Goal: Task Accomplishment & Management: Complete application form

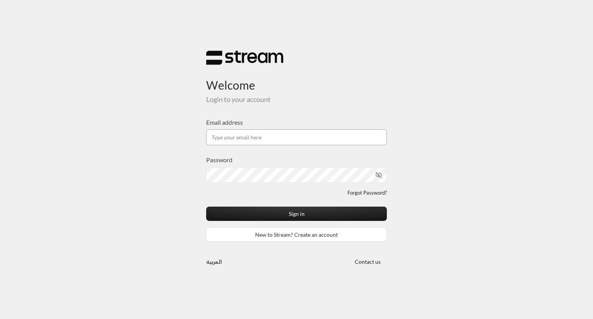
click at [248, 142] on input "Email address" at bounding box center [296, 137] width 181 height 16
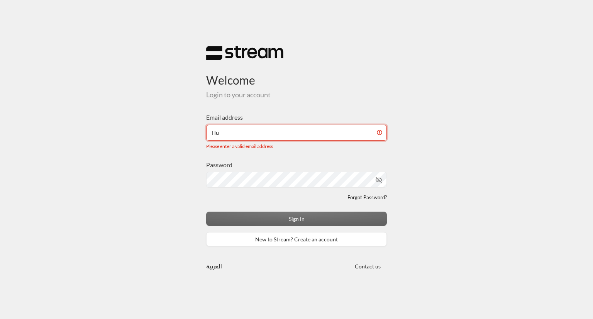
type input "H"
type input "h"
type input "[EMAIL_ADDRESS][DOMAIN_NAME]"
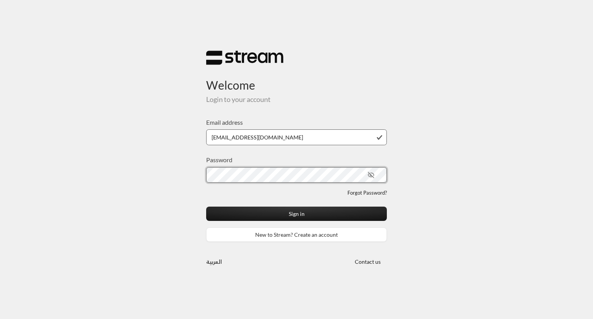
click at [206, 207] on button "Sign in" at bounding box center [296, 214] width 181 height 14
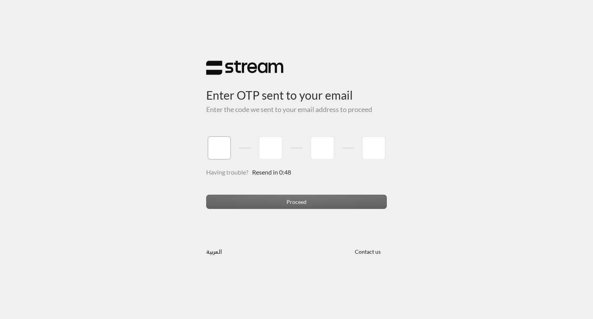
type input "5"
type input "7"
type input "8"
type input "7"
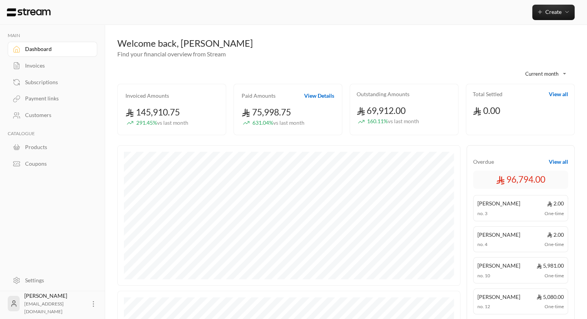
click at [36, 68] on div "Invoices" at bounding box center [56, 66] width 63 height 8
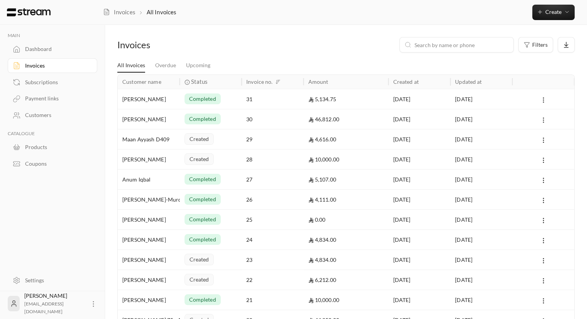
click at [542, 117] on icon at bounding box center [543, 120] width 7 height 7
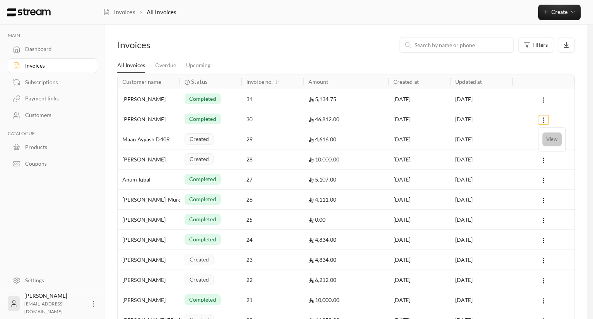
click at [553, 138] on li "View" at bounding box center [551, 139] width 19 height 14
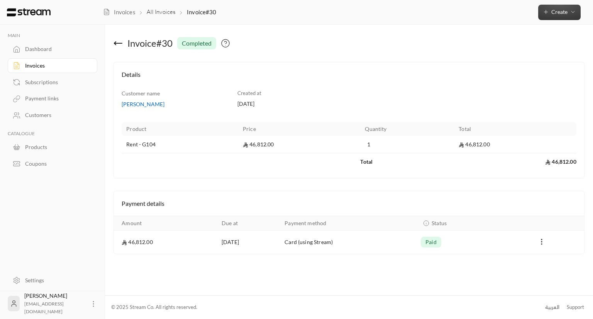
click at [551, 11] on span "Create" at bounding box center [559, 11] width 33 height 7
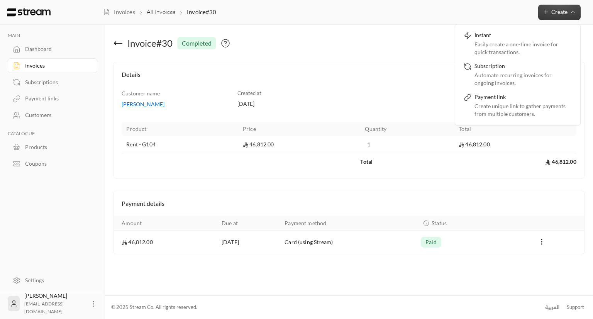
click at [74, 48] on div "Dashboard" at bounding box center [56, 49] width 63 height 8
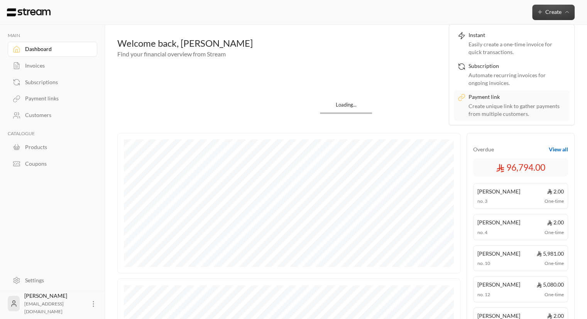
click at [530, 107] on div "Create unique link to gather payments from multiple customers." at bounding box center [517, 109] width 97 height 15
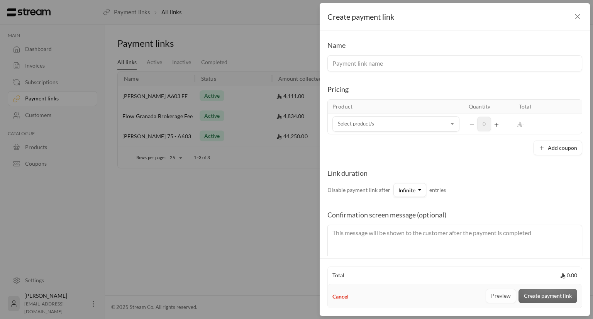
click at [427, 65] on input at bounding box center [454, 63] width 255 height 16
type input "[PERSON_NAME] - G104 - Security"
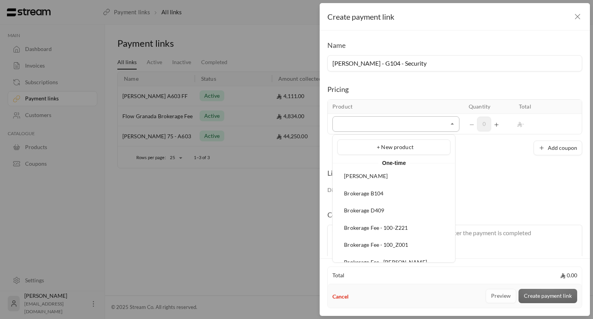
click at [415, 124] on input "Select product/s" at bounding box center [395, 124] width 127 height 14
click at [401, 149] on span "+ New product" at bounding box center [395, 147] width 37 height 7
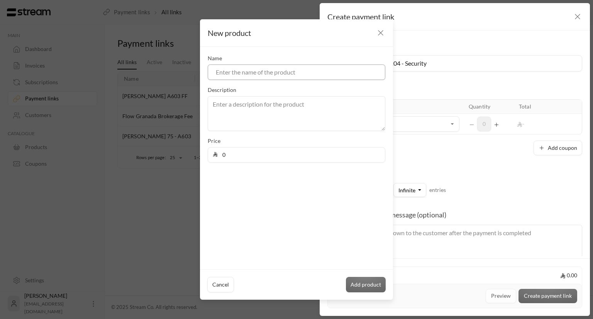
click at [325, 77] on input at bounding box center [297, 71] width 178 height 15
type input "Security Deposit"
click at [306, 147] on input "0" at bounding box center [299, 154] width 163 height 15
type input "10070"
click at [378, 279] on button "Add product" at bounding box center [366, 284] width 40 height 15
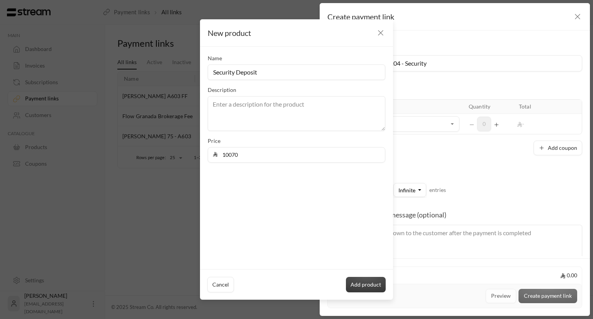
type input "0"
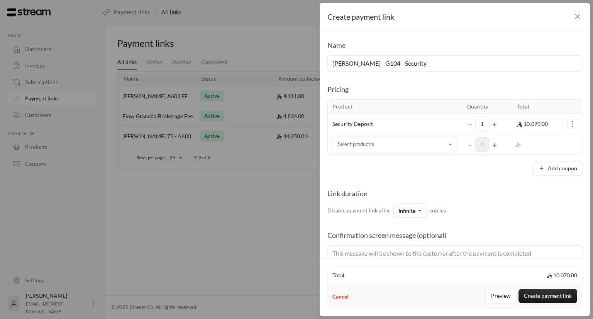
click at [582, 12] on div "Create payment link" at bounding box center [455, 16] width 270 height 27
click at [573, 20] on icon "button" at bounding box center [577, 16] width 9 height 9
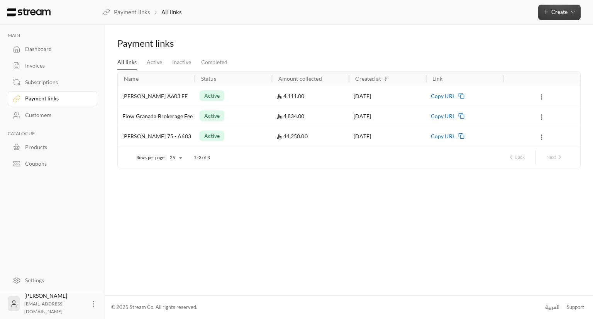
click at [568, 16] on button "Create" at bounding box center [559, 12] width 42 height 15
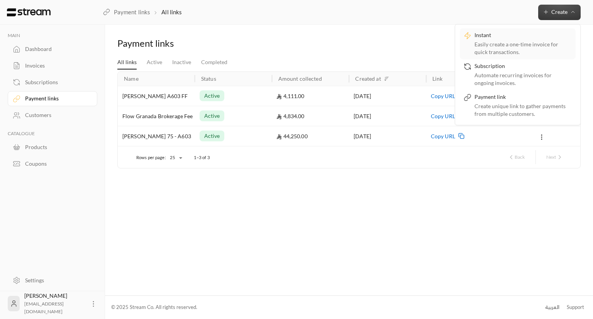
click at [553, 38] on div "Instant" at bounding box center [522, 35] width 97 height 9
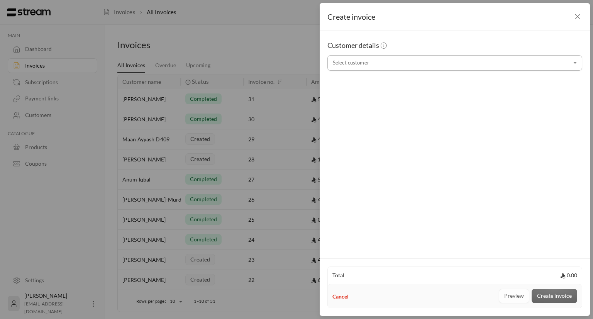
drag, startPoint x: 493, startPoint y: 74, endPoint x: 490, endPoint y: 70, distance: 4.9
click at [490, 70] on div "Customer details Select customer Select customer" at bounding box center [455, 142] width 270 height 225
click at [490, 70] on div "Select customer" at bounding box center [454, 62] width 255 height 15
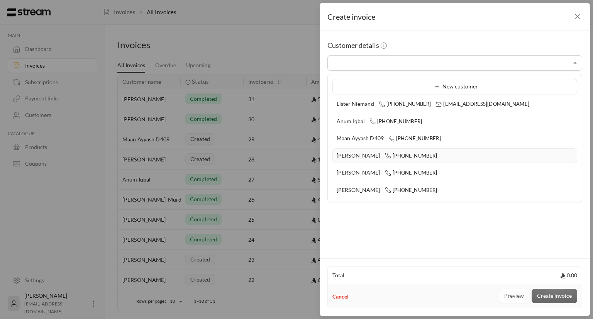
click at [422, 153] on span "[PHONE_NUMBER]" at bounding box center [411, 155] width 53 height 6
type input "**********"
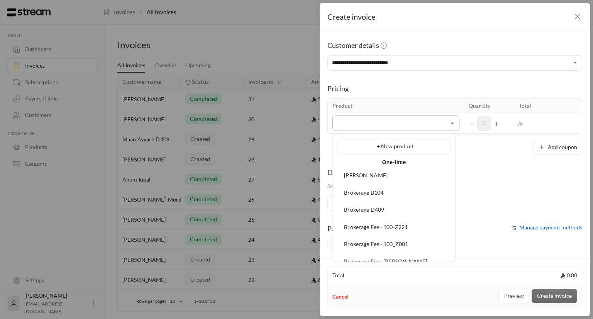
click at [437, 125] on input "Select customer" at bounding box center [395, 124] width 127 height 14
click at [416, 147] on div "+ New product" at bounding box center [394, 146] width 105 height 8
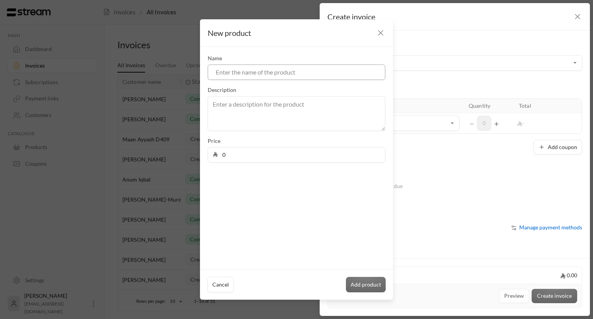
click at [292, 70] on input at bounding box center [297, 71] width 178 height 15
type input "[PERSON_NAME] - Security"
click at [245, 159] on input "0" at bounding box center [299, 154] width 163 height 15
type input "10070"
click at [366, 280] on button "Add product" at bounding box center [366, 284] width 40 height 15
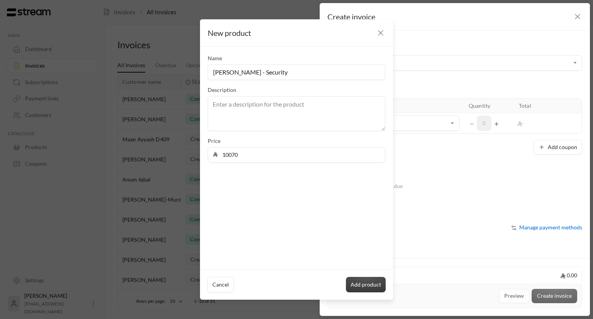
type input "0"
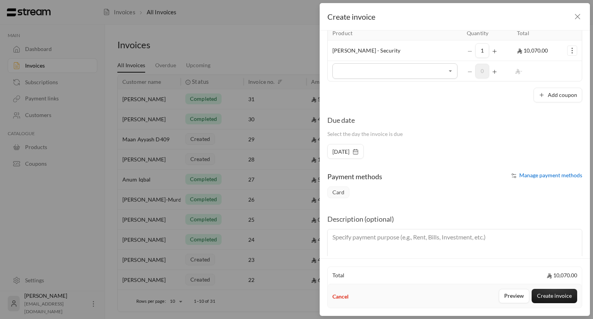
scroll to position [89, 0]
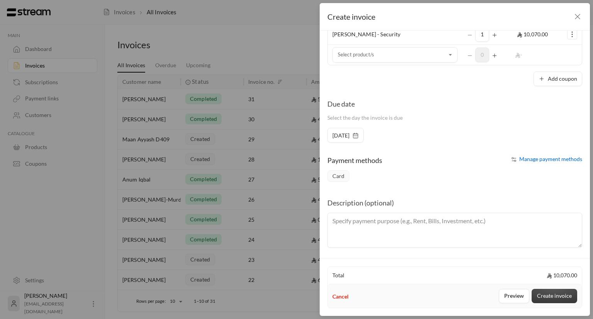
click at [539, 295] on button "Create invoice" at bounding box center [555, 296] width 46 height 14
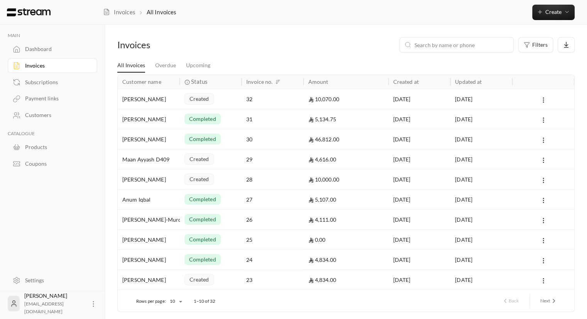
click at [146, 100] on div "[PERSON_NAME]" at bounding box center [148, 99] width 53 height 20
